Goal: Use online tool/utility: Utilize a website feature to perform a specific function

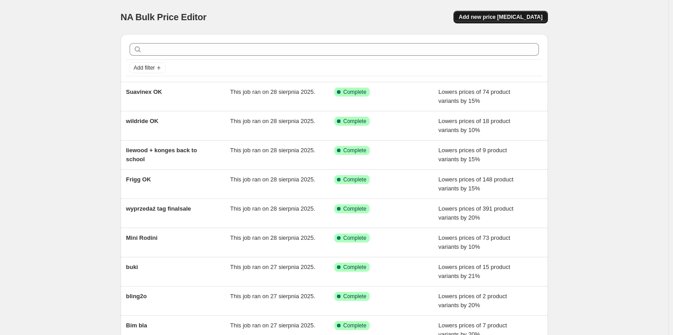
click at [500, 20] on span "Add new price [MEDICAL_DATA]" at bounding box center [501, 16] width 84 height 7
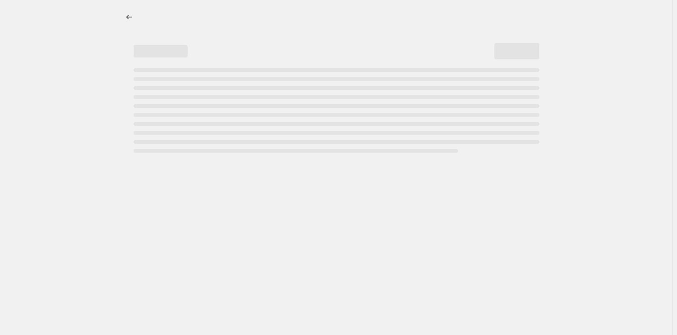
select select "percentage"
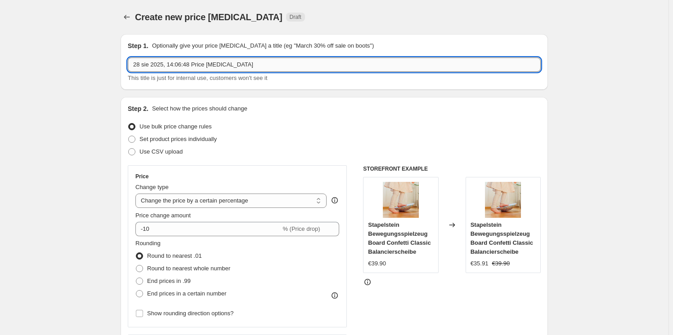
click at [183, 66] on input "28 sie 2025, 14:06:48 Price [MEDICAL_DATA]" at bounding box center [334, 65] width 413 height 14
type input "scoot and ride OK"
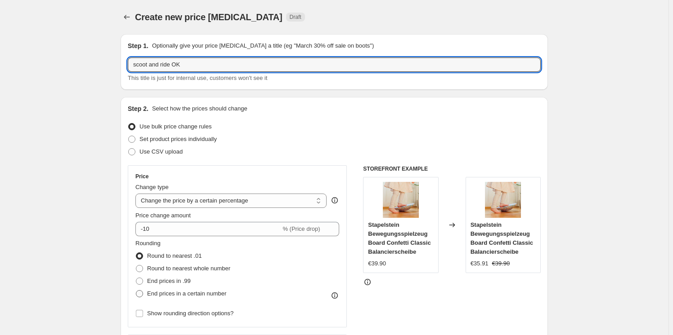
click at [140, 297] on span at bounding box center [139, 293] width 7 height 7
click at [136, 291] on input "End prices in a certain number" at bounding box center [136, 290] width 0 height 0
radio input "true"
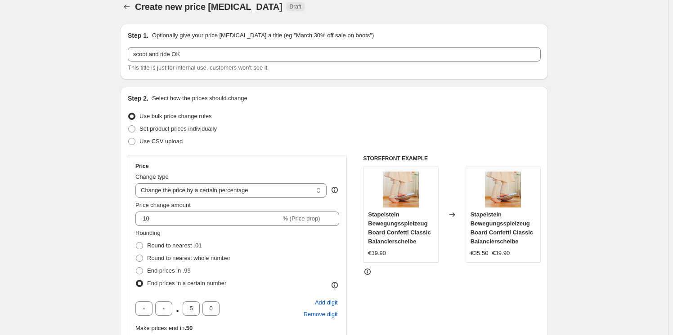
scroll to position [81, 0]
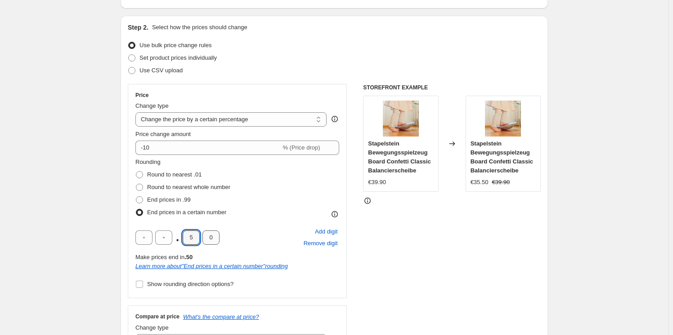
click at [208, 239] on div ". 5 0" at bounding box center [177, 238] width 84 height 14
type input "9"
click at [243, 221] on div "Rounding Round to nearest .01 Round to nearest whole number End prices in .99 E…" at bounding box center [237, 224] width 204 height 133
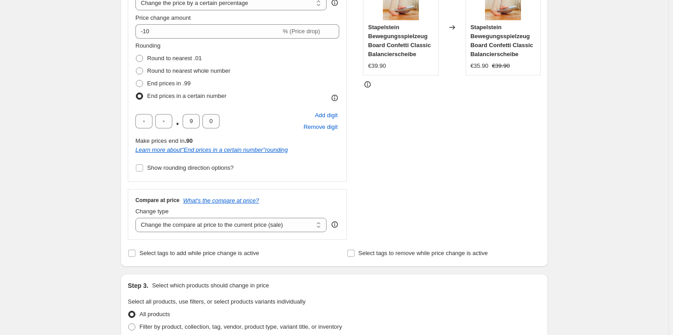
scroll to position [327, 0]
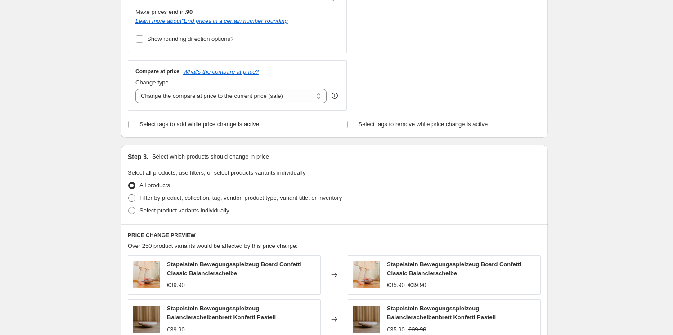
click at [133, 199] on span at bounding box center [131, 198] width 7 height 7
click at [129, 195] on input "Filter by product, collection, tag, vendor, product type, variant title, or inv…" at bounding box center [128, 195] width 0 height 0
radio input "true"
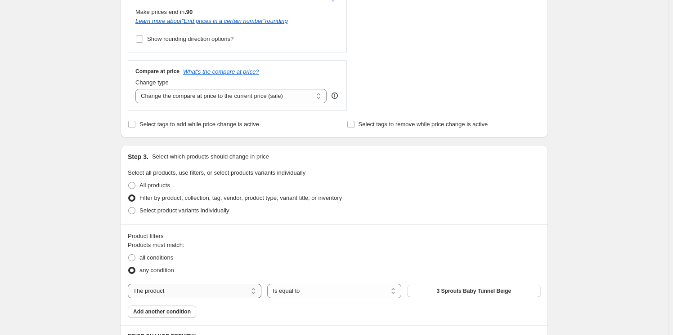
click at [198, 289] on select "The product The product's collection The product's tag The product's vendor The…" at bounding box center [195, 291] width 134 height 14
select select "vendor"
click at [488, 295] on button "3 sprouts" at bounding box center [474, 291] width 134 height 13
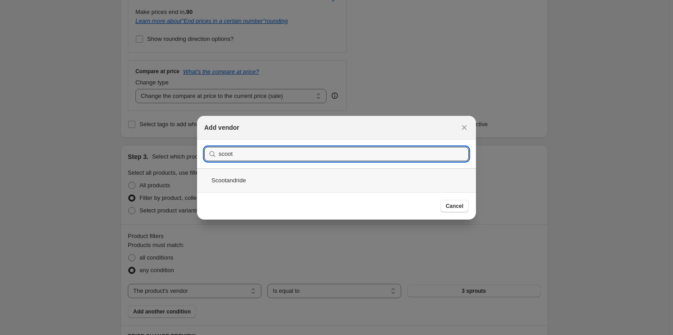
type input "scoot"
click at [248, 177] on div "Scootandride" at bounding box center [336, 181] width 279 height 24
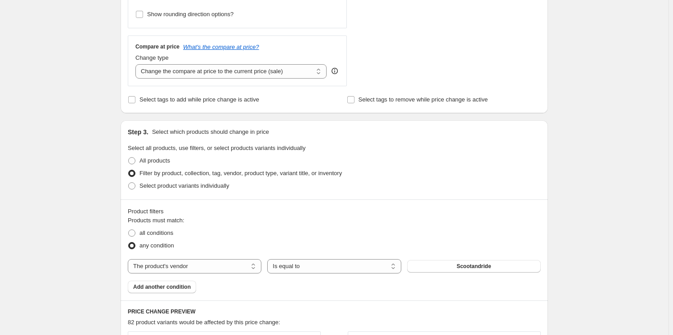
scroll to position [409, 0]
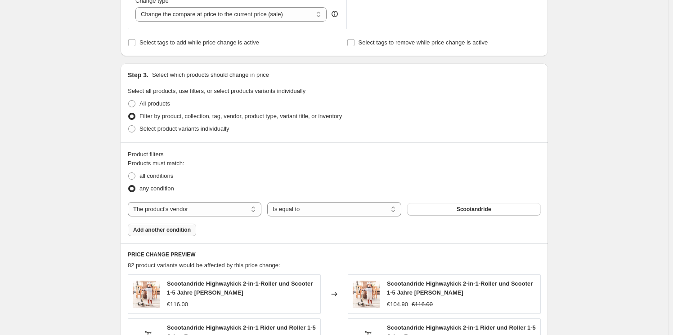
click at [171, 227] on span "Add another condition" at bounding box center [162, 230] width 58 height 7
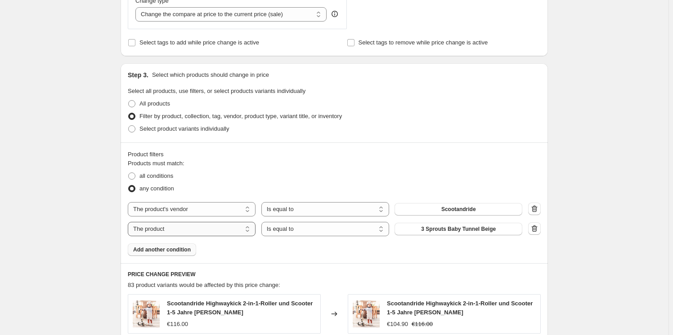
click at [195, 228] on select "The product The product's collection The product's tag The product's vendor The…" at bounding box center [192, 229] width 128 height 14
select select "product_status"
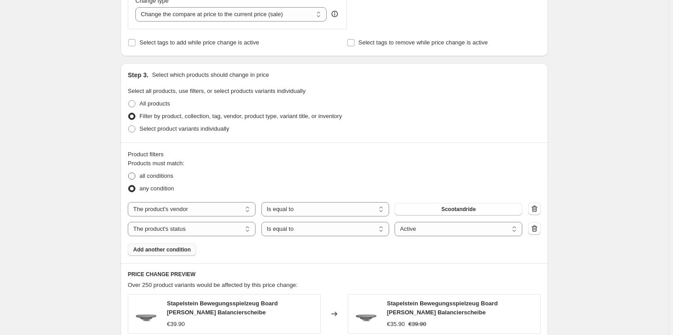
click at [133, 177] on span at bounding box center [131, 176] width 7 height 7
click at [129, 173] on input "all conditions" at bounding box center [128, 173] width 0 height 0
radio input "true"
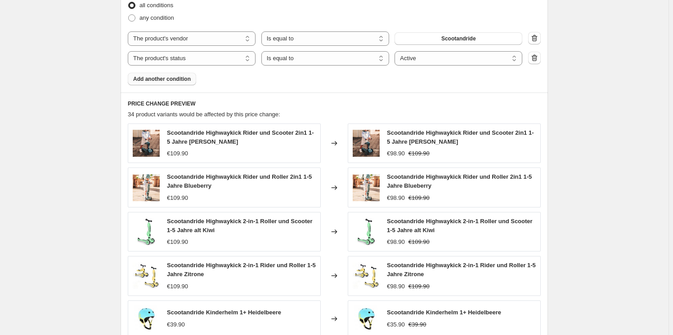
scroll to position [798, 0]
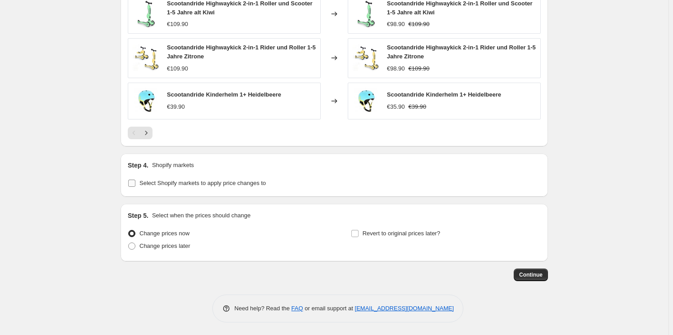
click at [131, 182] on input "Select Shopify markets to apply price changes to" at bounding box center [131, 183] width 7 height 7
checkbox input "true"
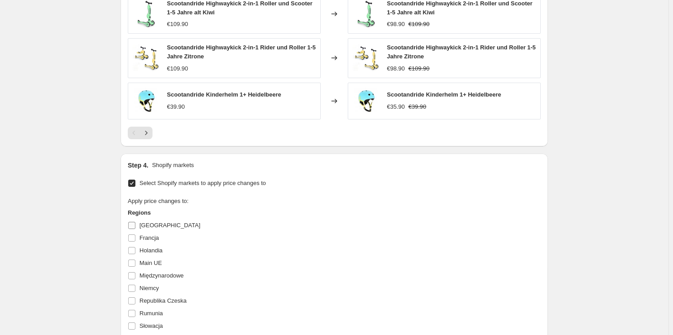
click at [133, 227] on input "[GEOGRAPHIC_DATA]" at bounding box center [131, 225] width 7 height 7
checkbox input "true"
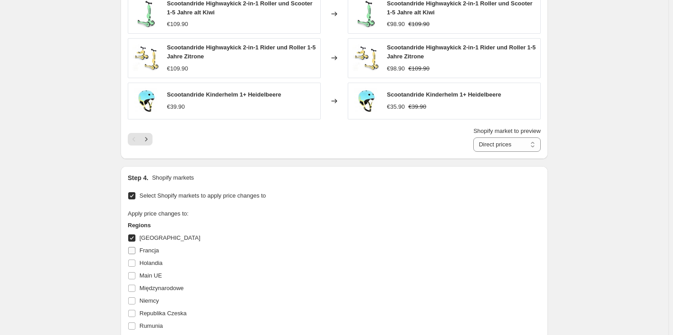
click at [130, 250] on input "Francja" at bounding box center [131, 250] width 7 height 7
checkbox input "true"
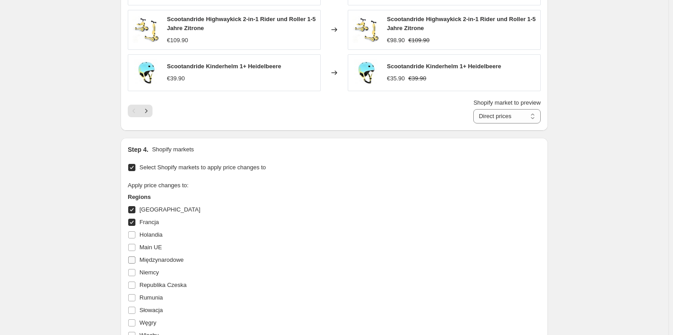
scroll to position [879, 0]
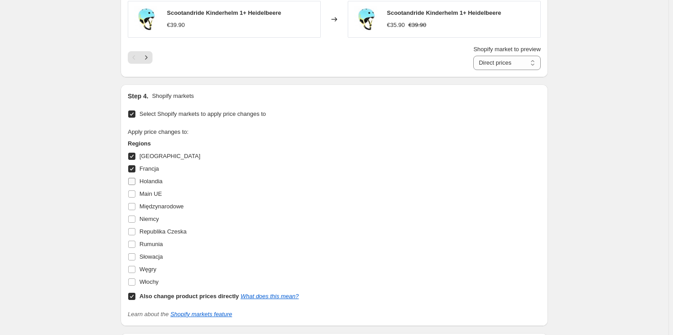
click at [134, 178] on input "Holandia" at bounding box center [131, 181] width 7 height 7
checkbox input "true"
click at [130, 219] on input "Niemcy" at bounding box center [131, 219] width 7 height 7
checkbox input "true"
click at [133, 268] on input "Węgry" at bounding box center [131, 269] width 7 height 7
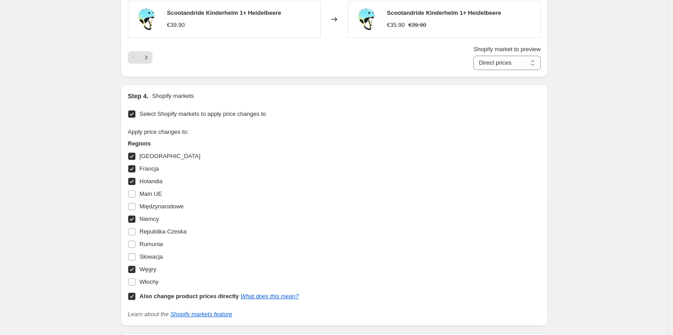
click at [133, 268] on input "Węgry" at bounding box center [131, 269] width 7 height 7
checkbox input "false"
click at [134, 281] on input "Włochy" at bounding box center [131, 282] width 7 height 7
checkbox input "true"
click at [133, 255] on input "Słowacja" at bounding box center [131, 257] width 7 height 7
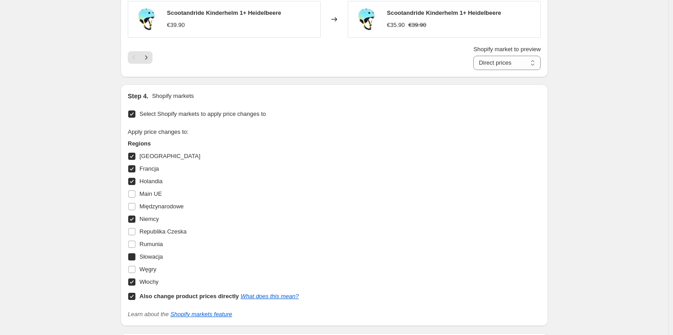
checkbox input "true"
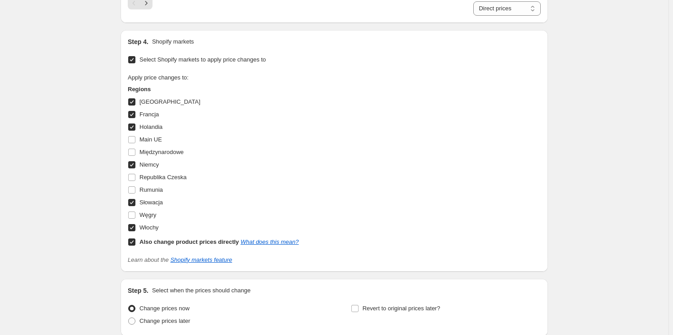
scroll to position [1009, 0]
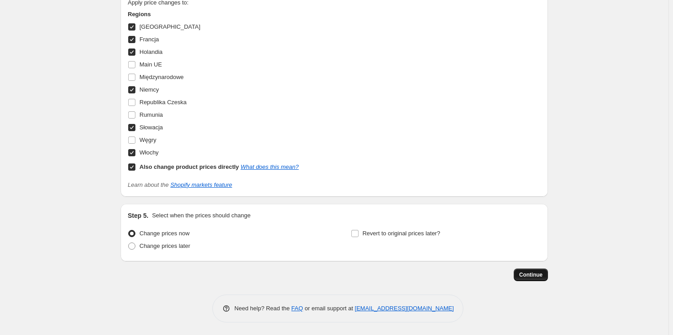
click at [535, 277] on span "Continue" at bounding box center [530, 275] width 23 height 7
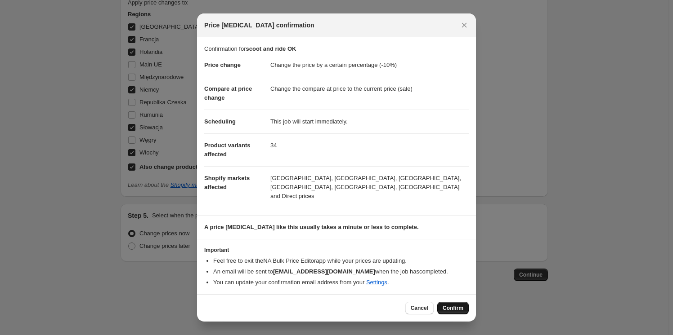
click at [454, 307] on span "Confirm" at bounding box center [452, 308] width 21 height 7
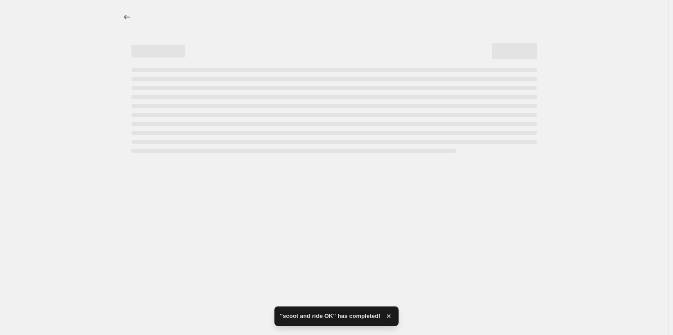
select select "percentage"
select select "vendor"
select select "product_status"
